Goal: Communication & Community: Answer question/provide support

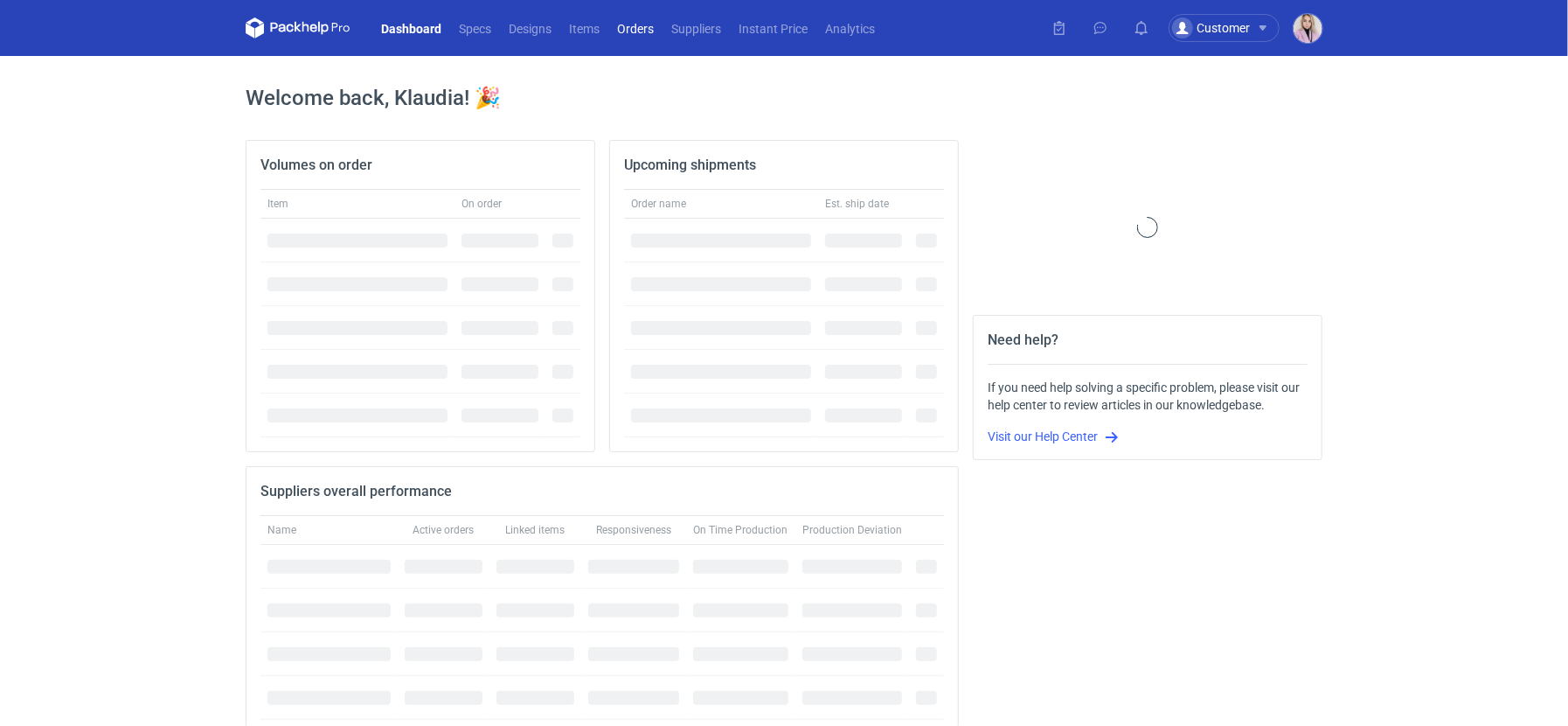
click at [625, 34] on link "Orders" at bounding box center [635, 28] width 54 height 21
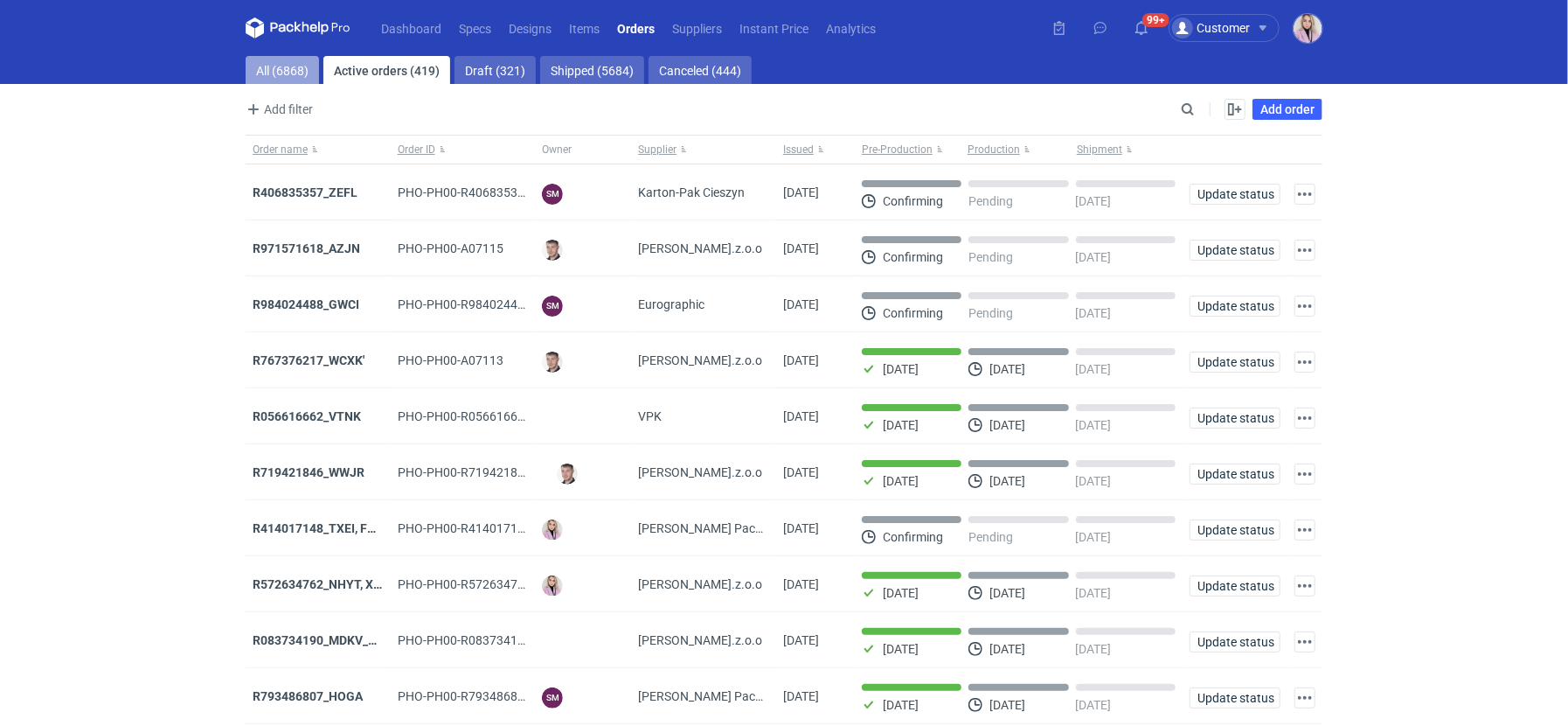
click at [276, 70] on link "All (6868)" at bounding box center [282, 70] width 74 height 28
click at [1184, 97] on main "All (6868) Active orders (419) Draft (321) Shipped (5684) Canceled (444) Add fi…" at bounding box center [784, 418] width 1091 height 724
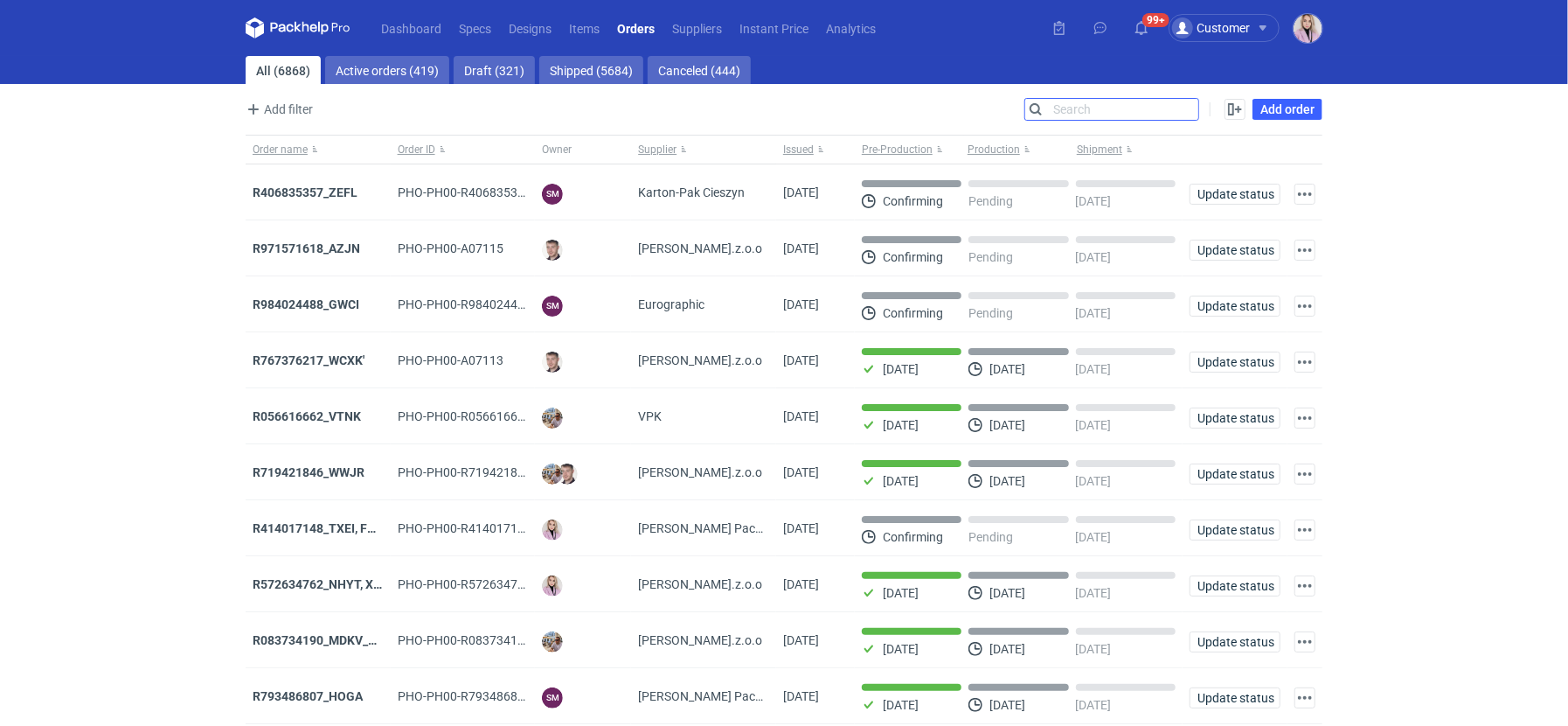
click at [1184, 99] on input "Search" at bounding box center [1112, 109] width 173 height 21
click at [1184, 108] on input "Search" at bounding box center [1112, 109] width 173 height 21
paste input "FHPH"
type input "FHPH"
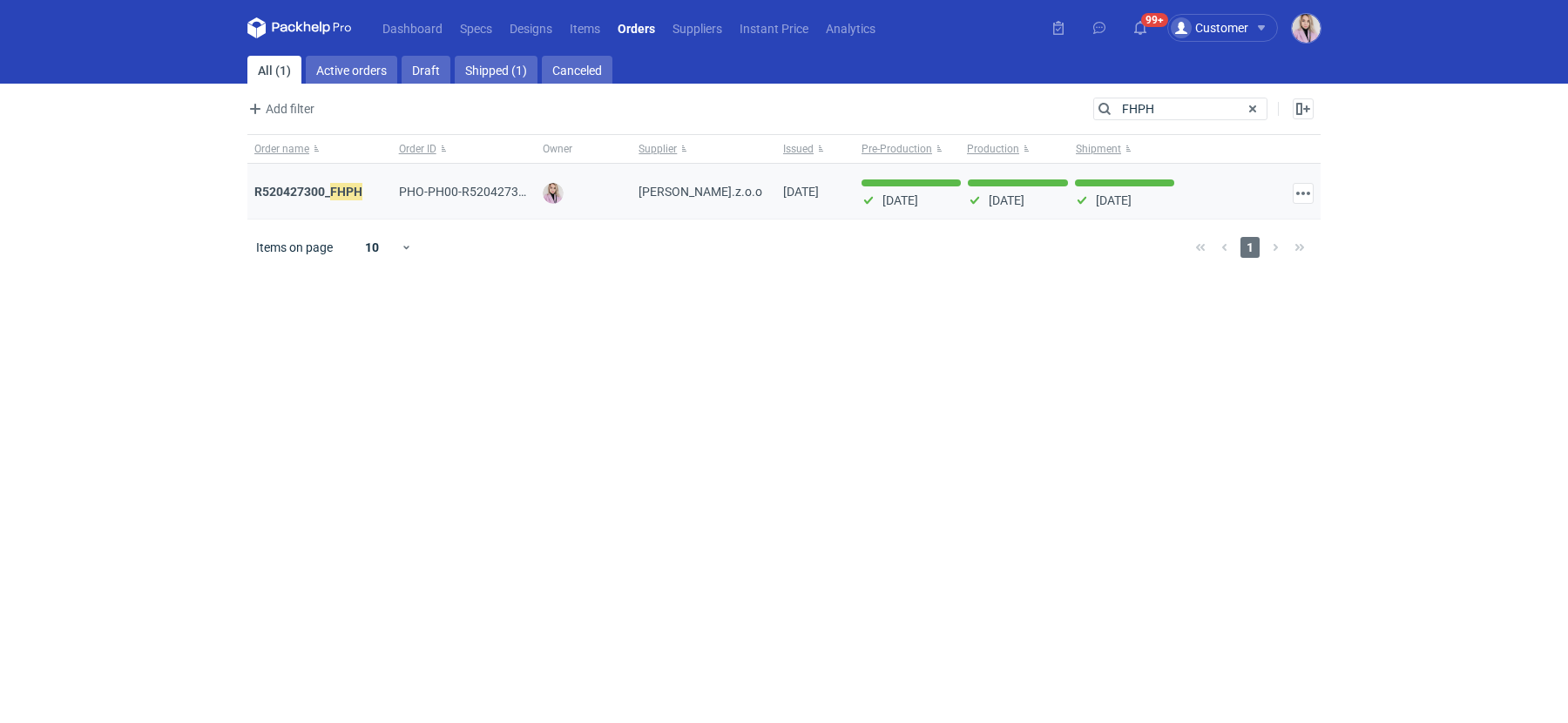
click at [307, 183] on div "R520427300_ FHPH" at bounding box center [319, 192] width 131 height 17
click at [307, 190] on strong "R520427300_ FHPH" at bounding box center [308, 192] width 108 height 19
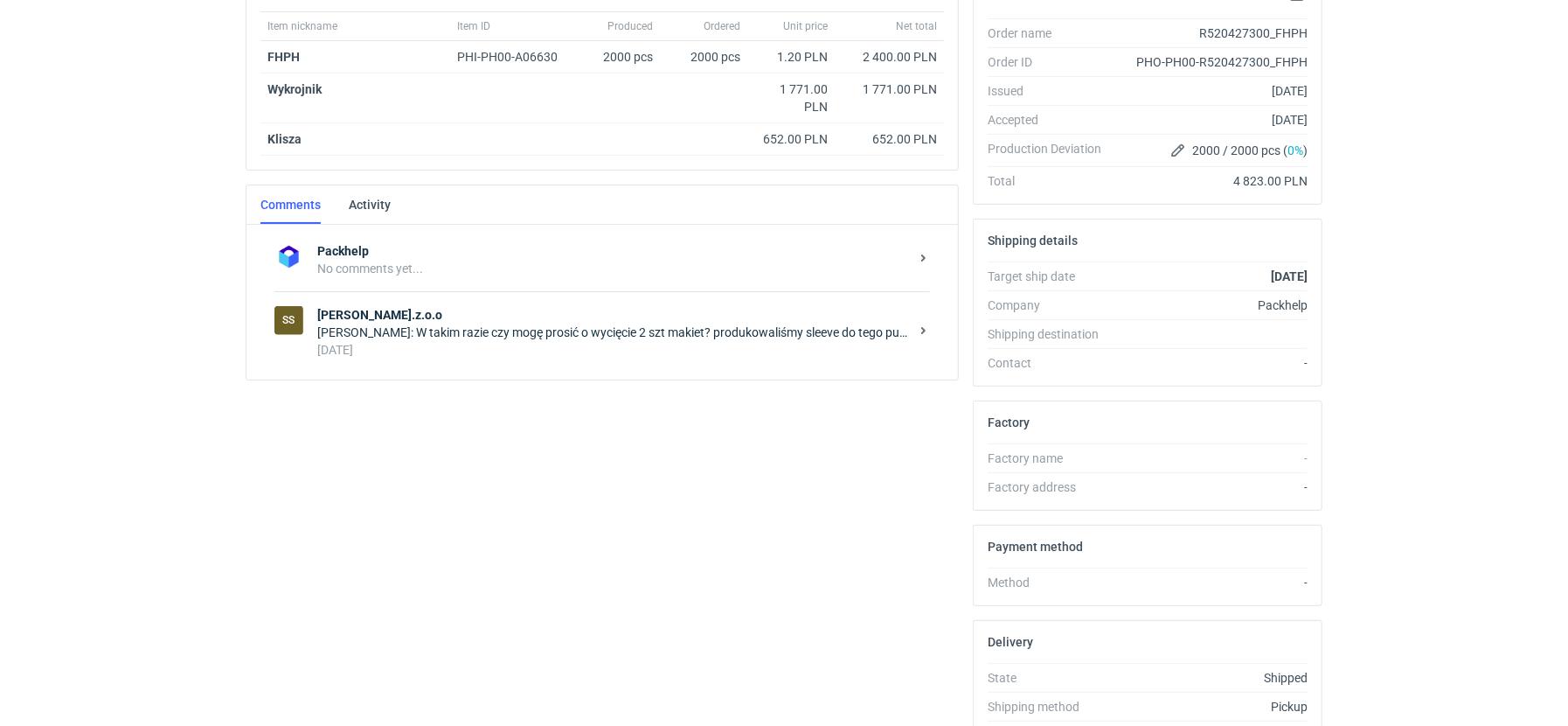
scroll to position [351, 0]
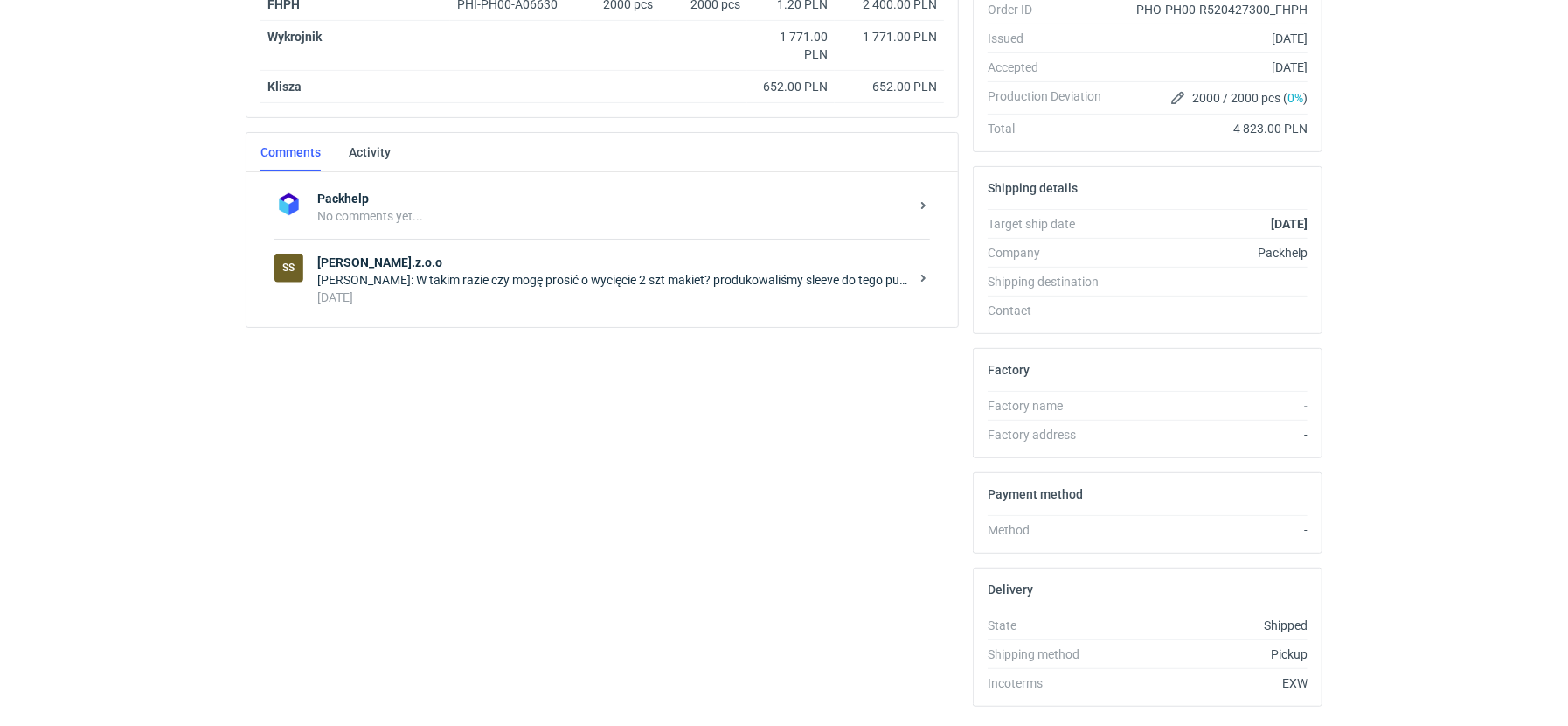
click at [464, 264] on strong "[PERSON_NAME].z.o.o" at bounding box center [612, 262] width 591 height 17
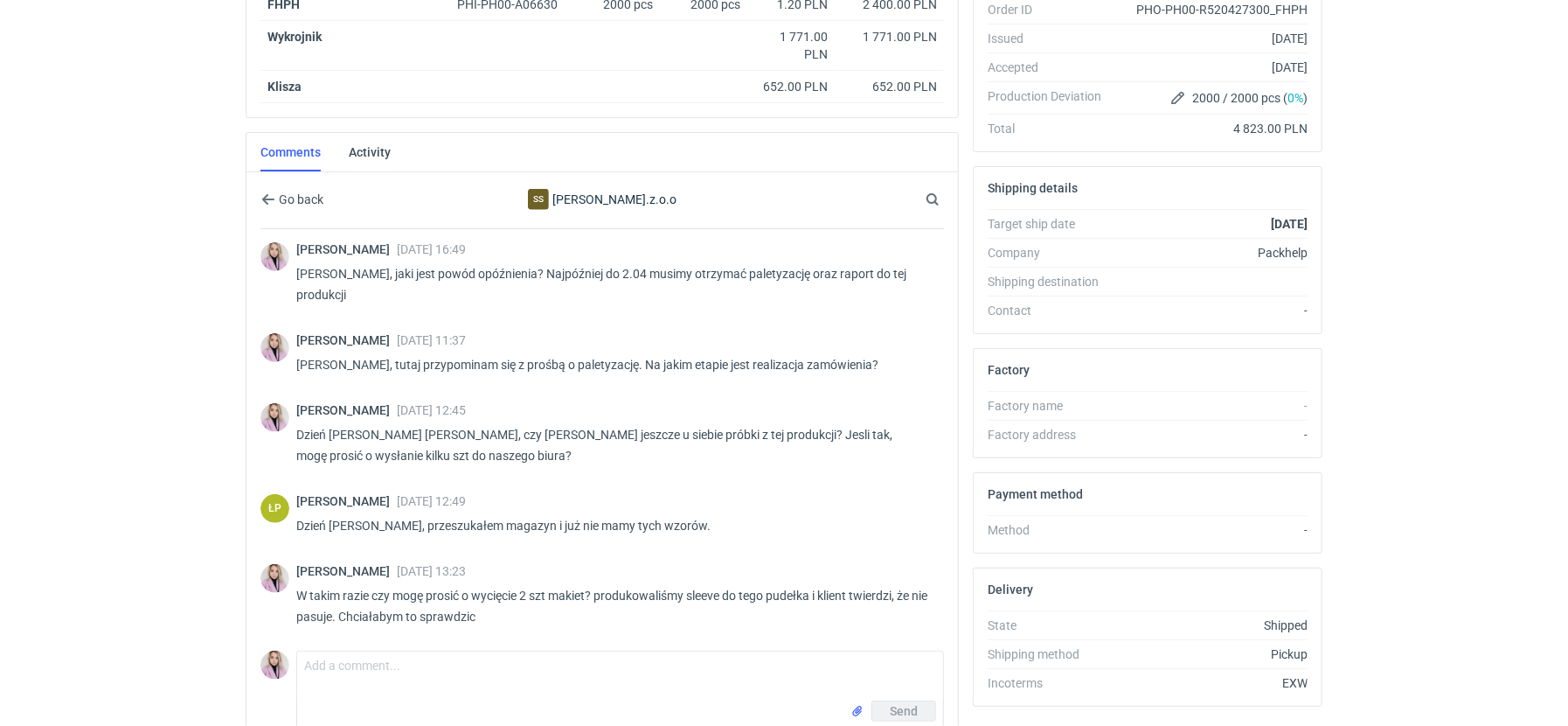
scroll to position [432, 0]
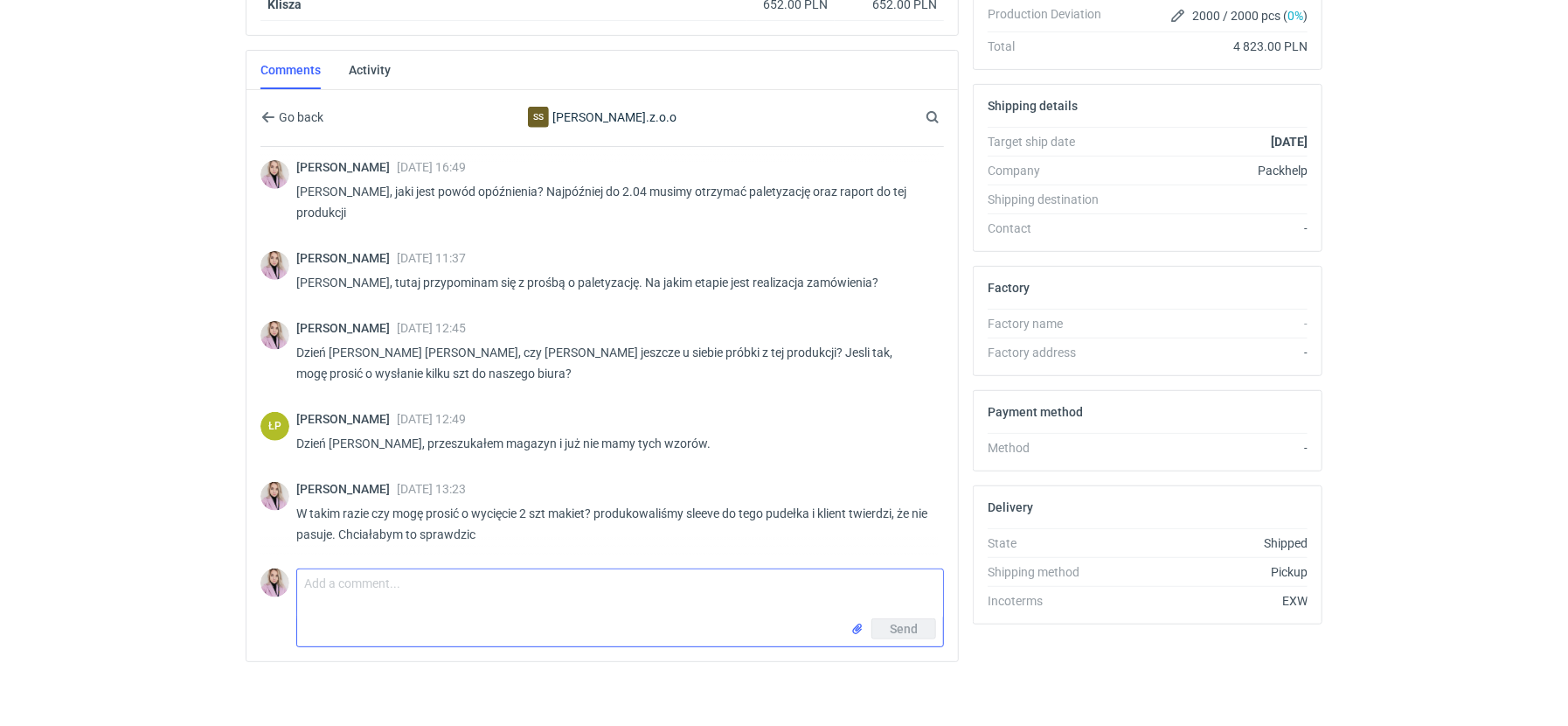
click at [390, 577] on textarea "Comment message" at bounding box center [620, 593] width 646 height 49
type textarea "[PERSON_NAME], czy te makiety zostały wysłane?"
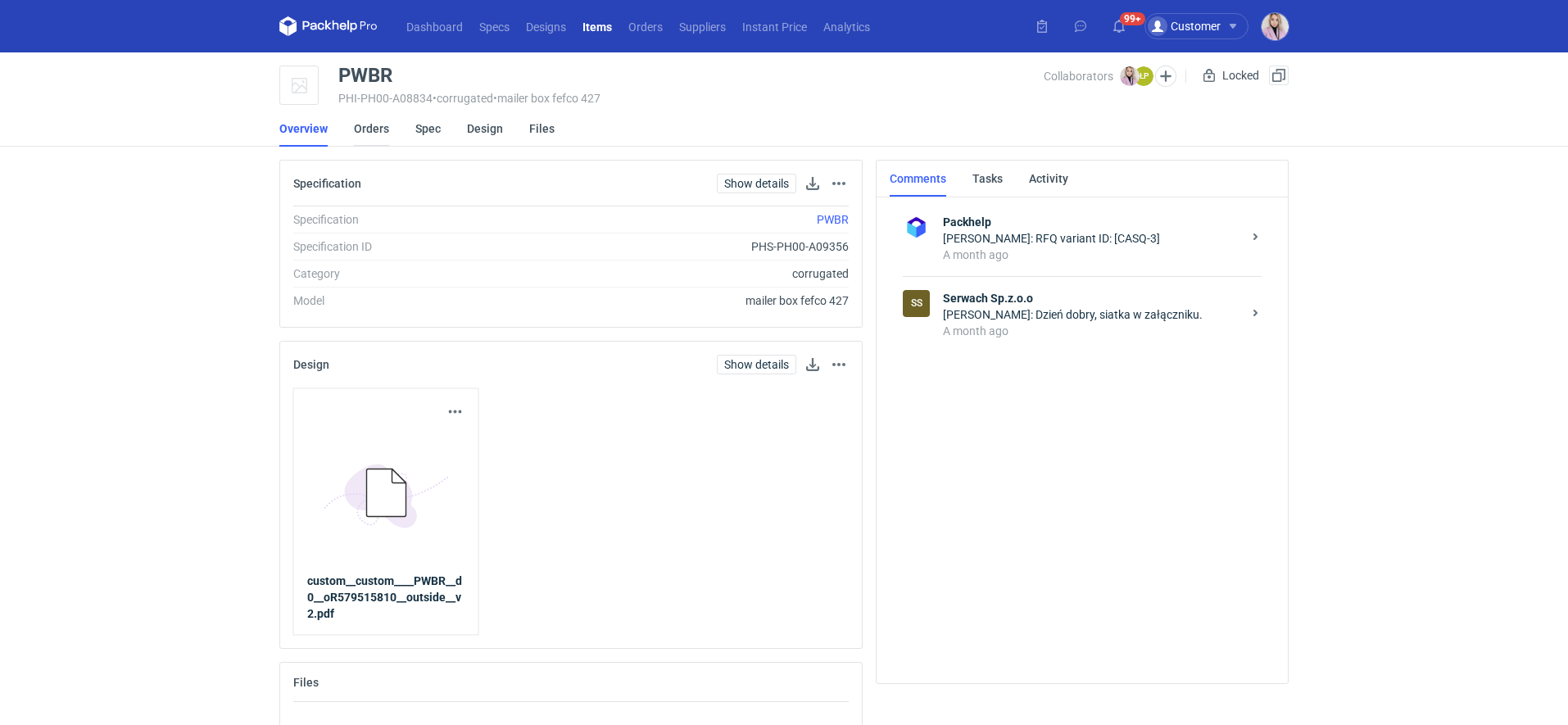
click at [368, 132] on link "Orders" at bounding box center [372, 128] width 35 height 36
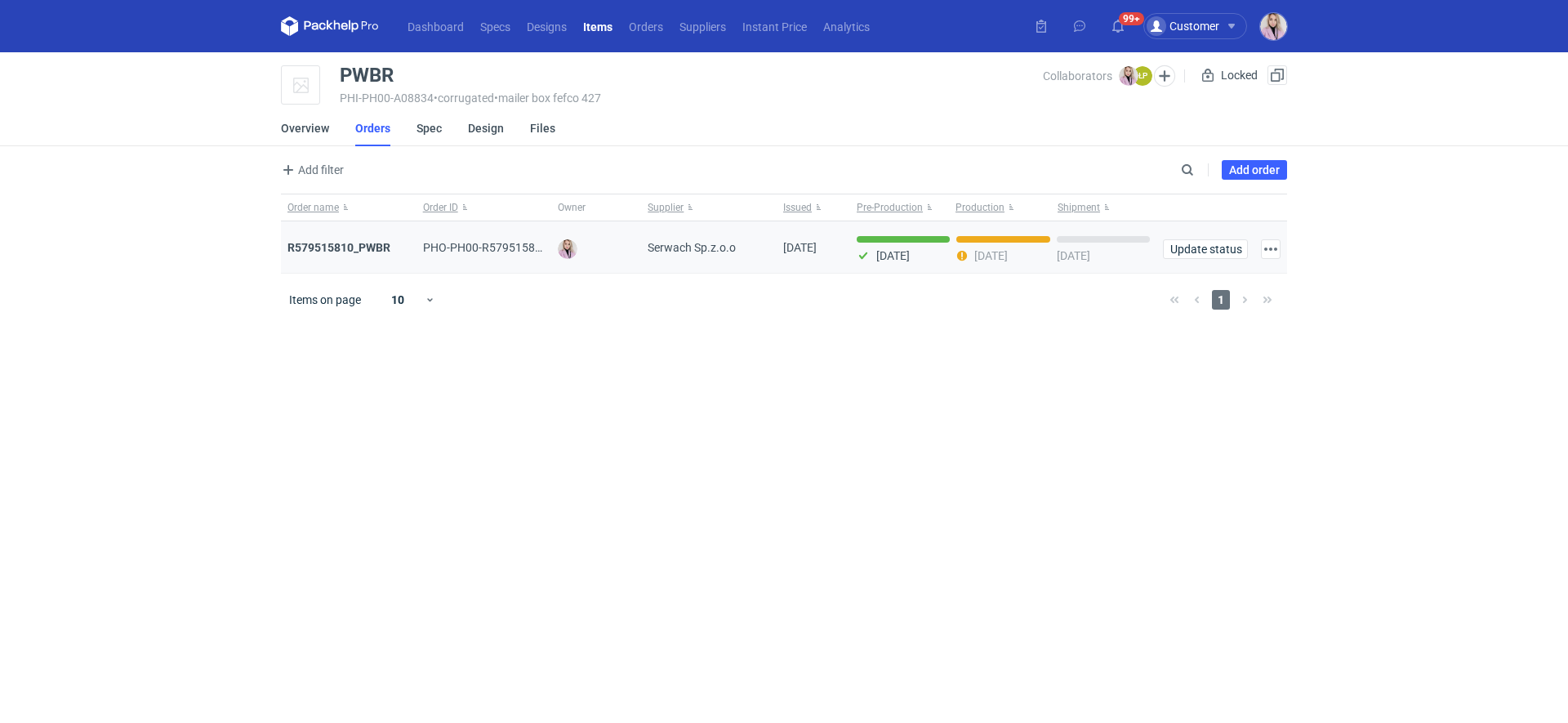
click at [329, 254] on div "R579515810_PWBR" at bounding box center [348, 247] width 123 height 16
click at [345, 252] on strong "R579515810_PWBR" at bounding box center [339, 247] width 103 height 13
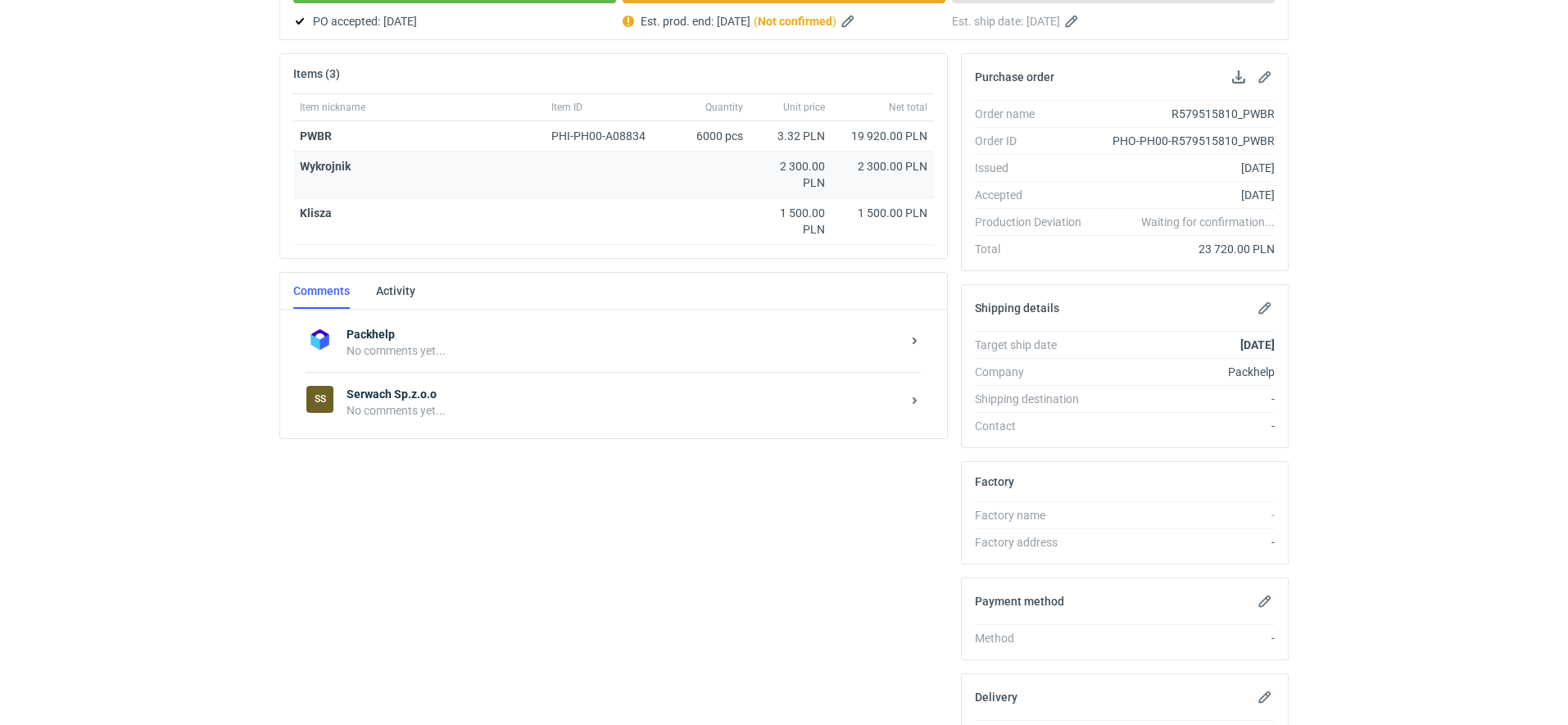
scroll to position [241, 0]
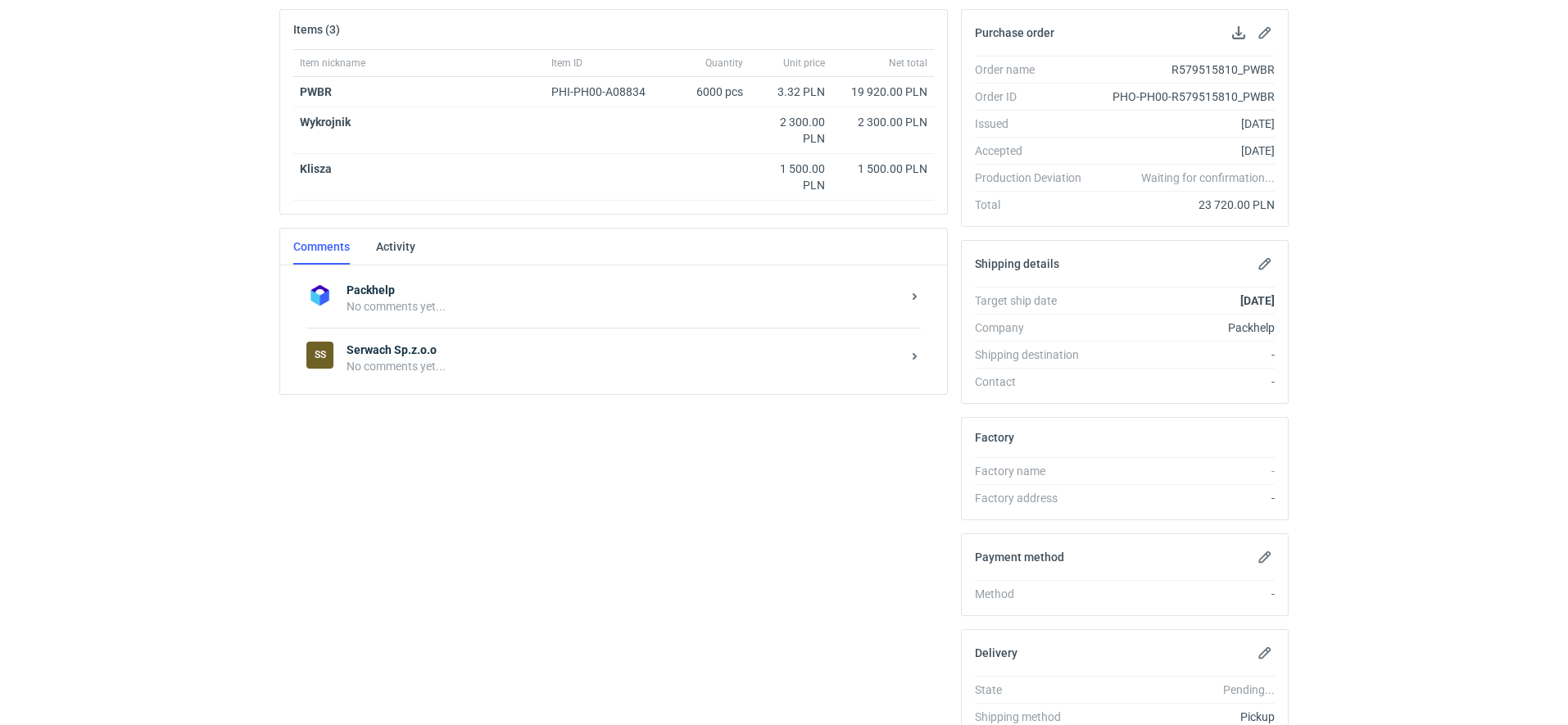
click at [456, 368] on div "No comments yet..." at bounding box center [623, 366] width 554 height 16
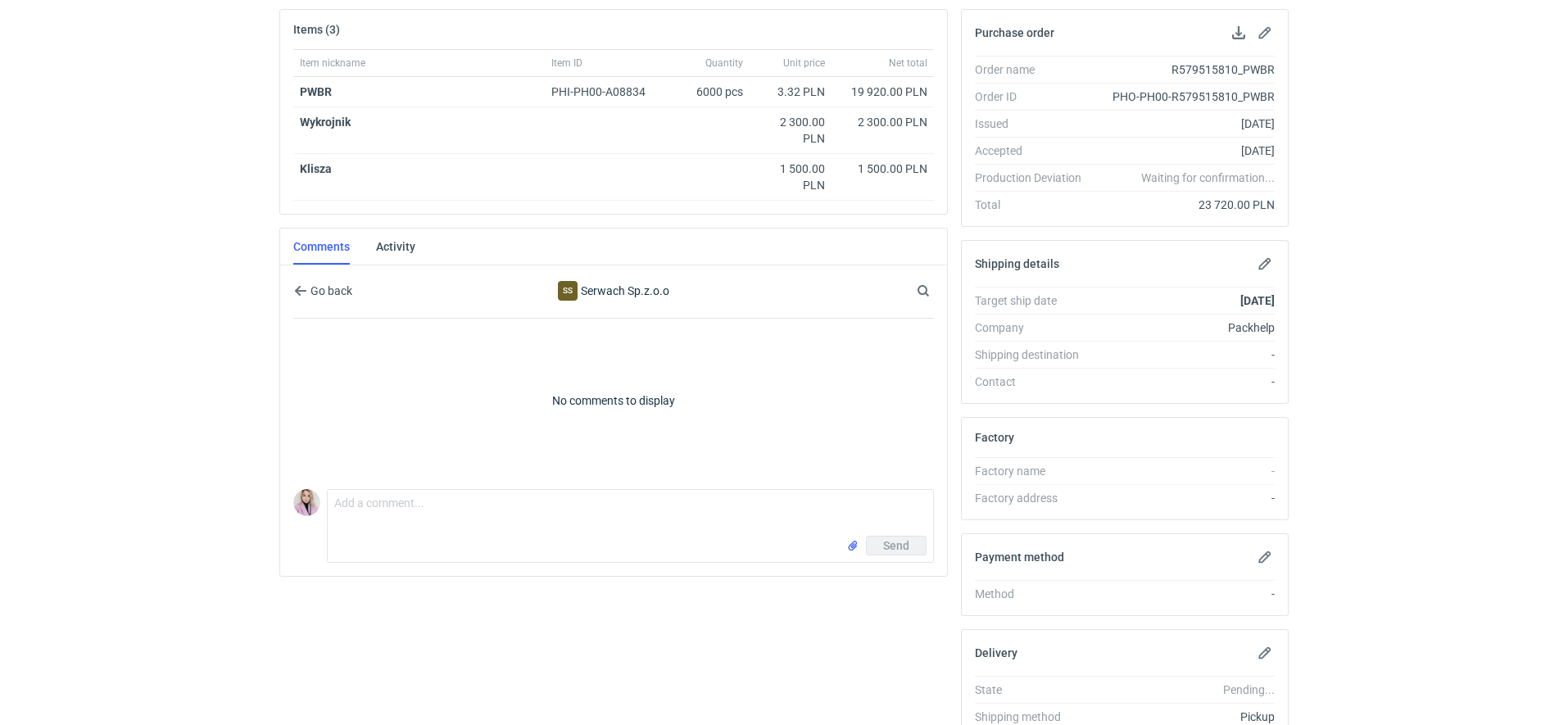
scroll to position [267, 0]
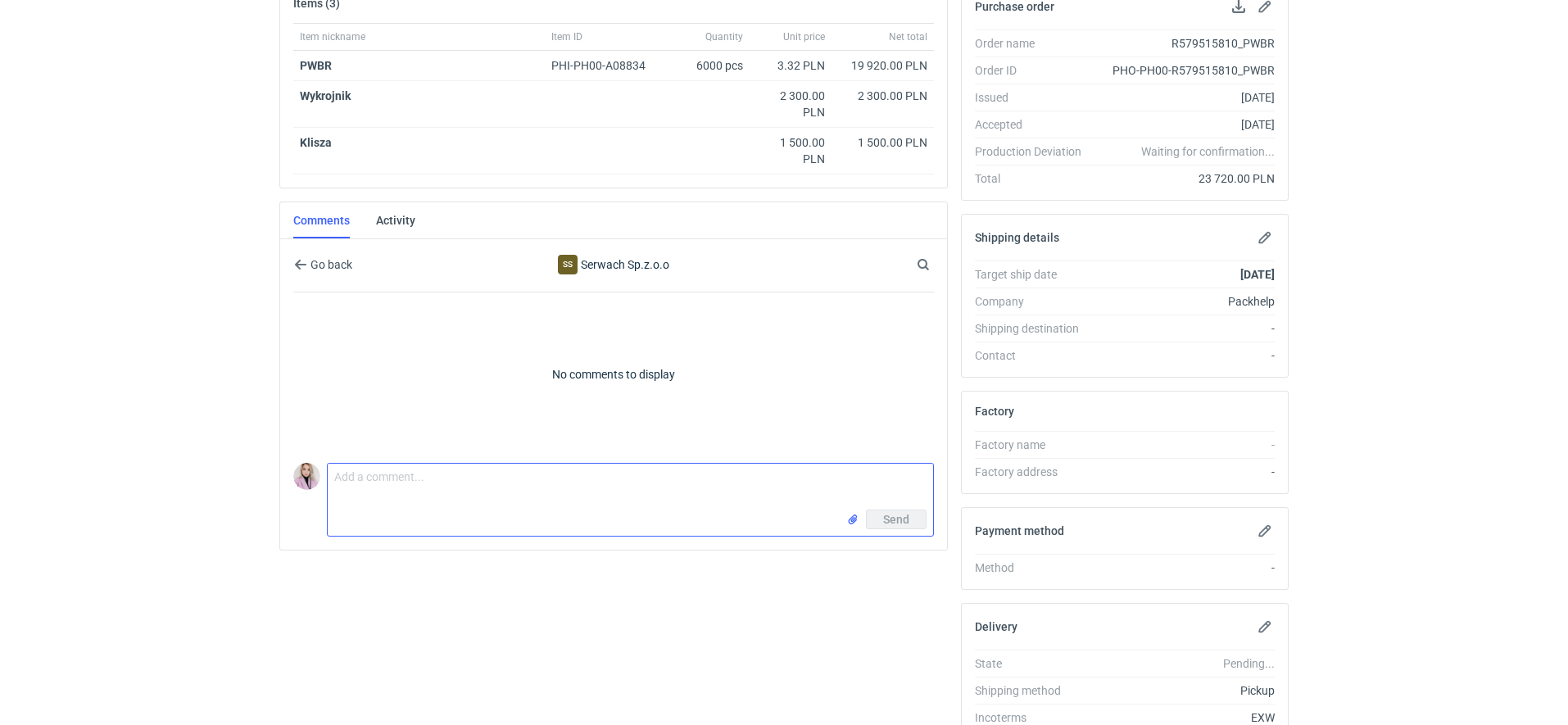
click at [424, 490] on textarea "Comment message" at bounding box center [630, 486] width 605 height 46
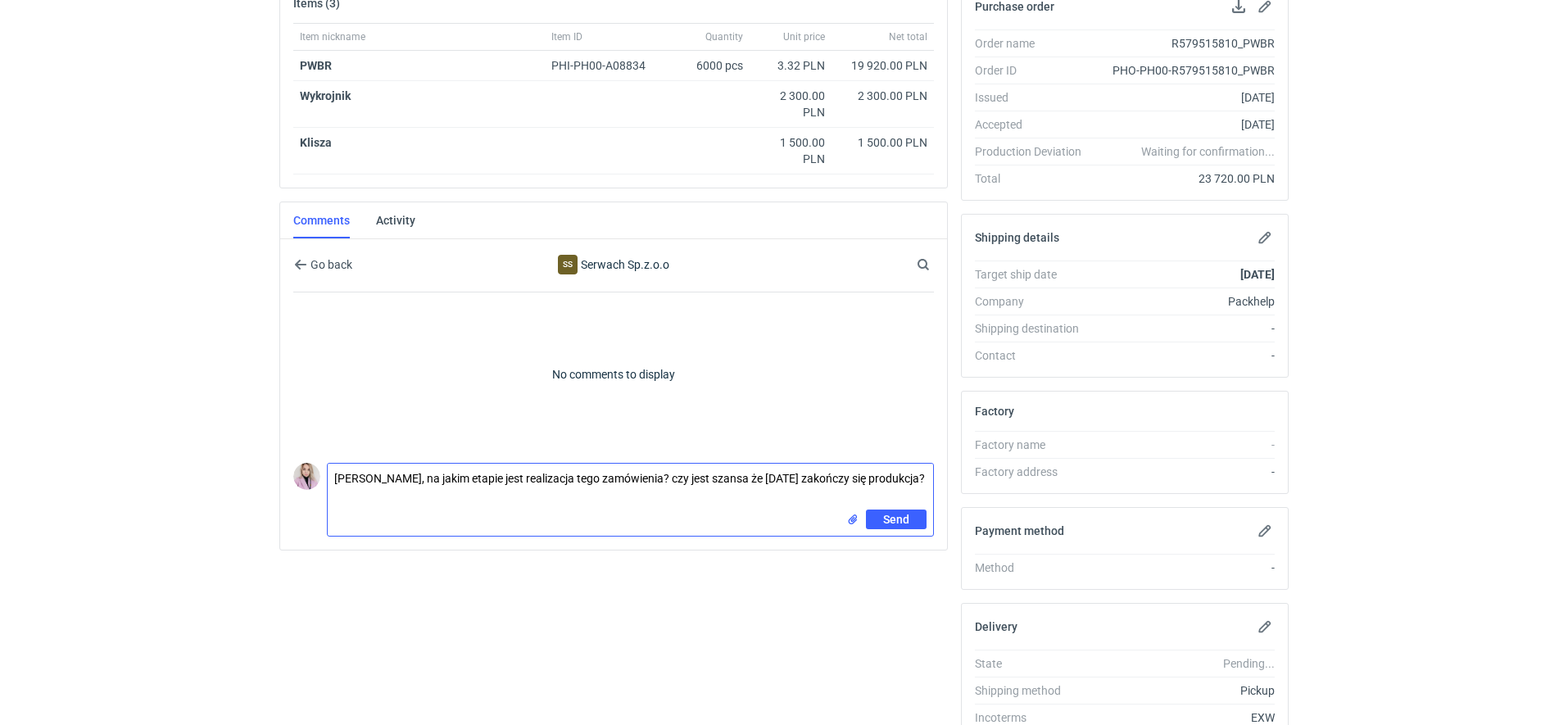
type textarea "Panie Łukaszu, na jakim etapie jest realizacja tego zamówienia? czy jest szansa…"
